Goal: Find specific page/section: Find specific page/section

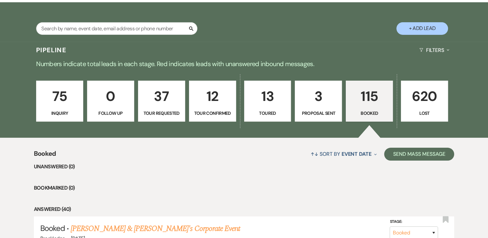
scroll to position [113, 0]
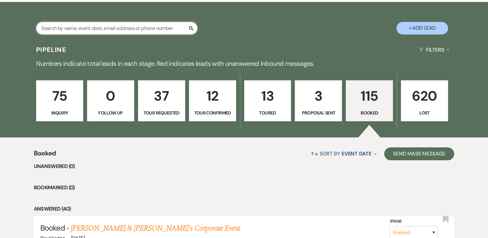
click at [128, 32] on input "text" at bounding box center [116, 28] width 161 height 13
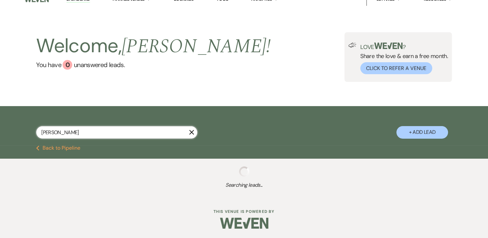
type input "[PERSON_NAME]"
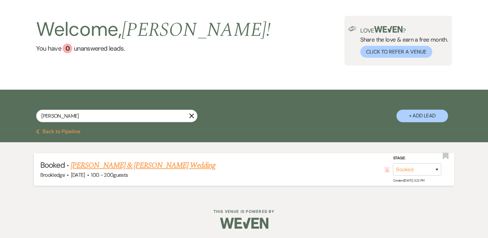
click at [117, 163] on link "[PERSON_NAME] & [PERSON_NAME] Wedding" at bounding box center [143, 166] width 145 height 12
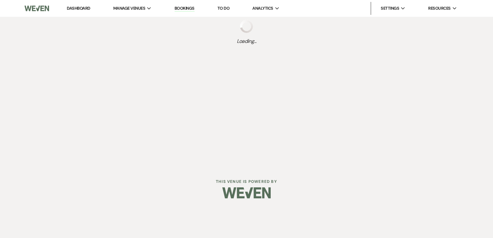
select select "5"
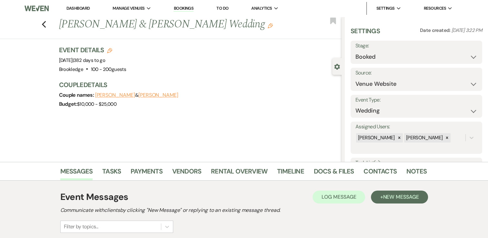
scroll to position [129, 0]
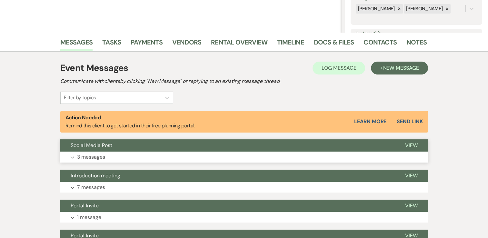
click at [158, 153] on button "Expand 3 messages" at bounding box center [244, 157] width 368 height 11
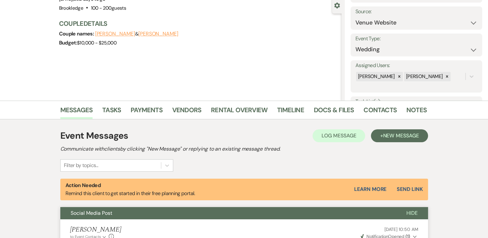
scroll to position [0, 0]
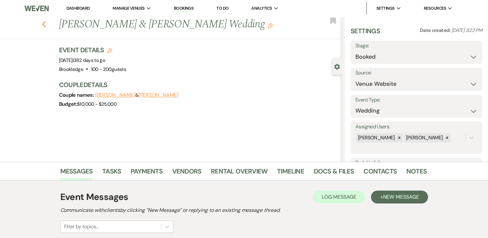
click at [46, 24] on icon "Previous" at bounding box center [44, 25] width 5 height 8
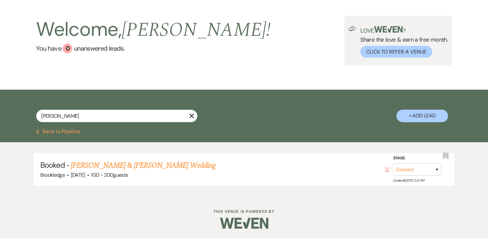
click at [191, 117] on use "button" at bounding box center [191, 116] width 5 height 5
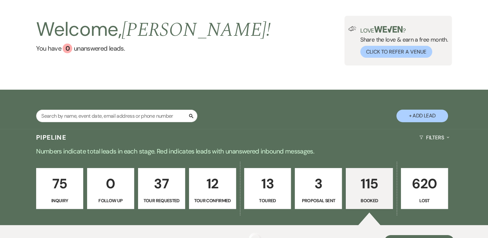
scroll to position [113, 0]
